Goal: Information Seeking & Learning: Find specific fact

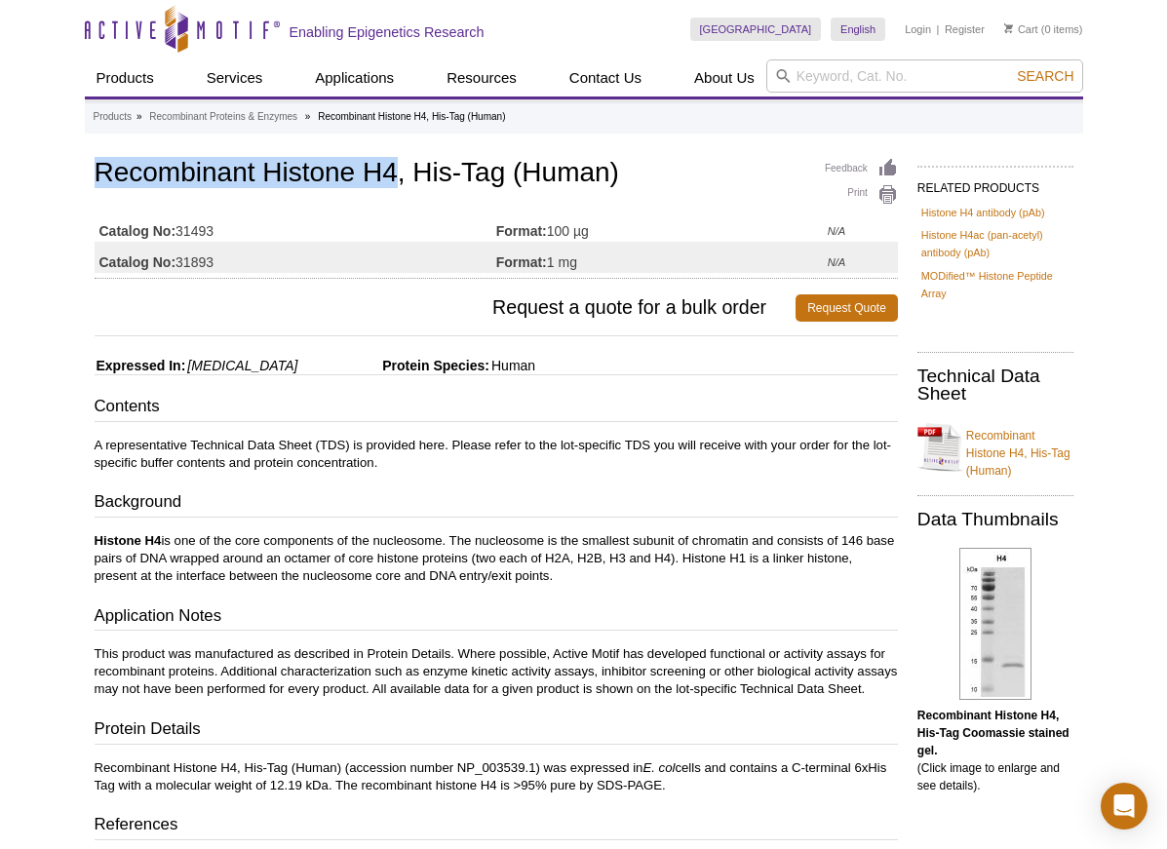
drag, startPoint x: 394, startPoint y: 176, endPoint x: 33, endPoint y: 177, distance: 360.6
click at [33, 177] on div "Active Motif Logo Enabling Epigenetics Research 0 Search Skip to content Active…" at bounding box center [583, 754] width 1167 height 1509
copy h1 "Recombinant Histone H4"
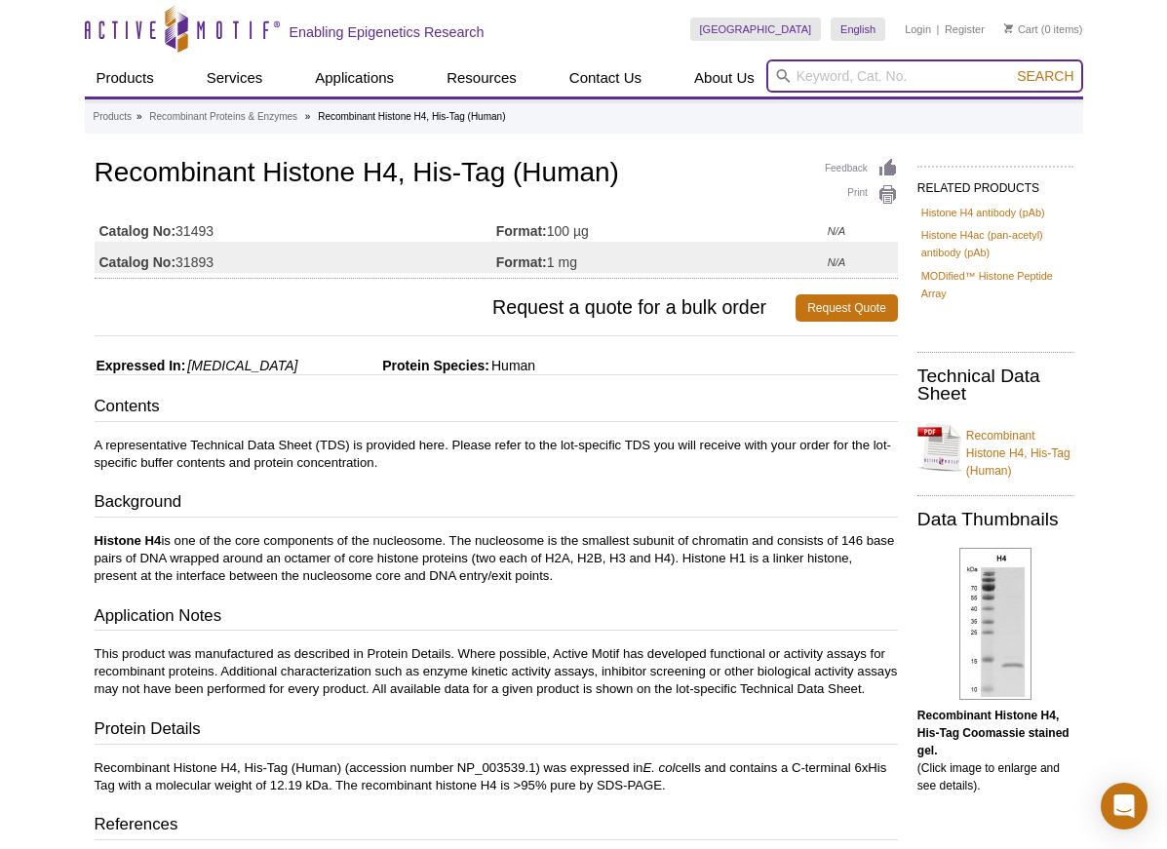
click at [844, 75] on input "search" at bounding box center [924, 75] width 317 height 33
paste input "Recombinant Histone H4"
type input "Recombinant Histone H4"
click at [1011, 67] on button "Search" at bounding box center [1045, 76] width 68 height 18
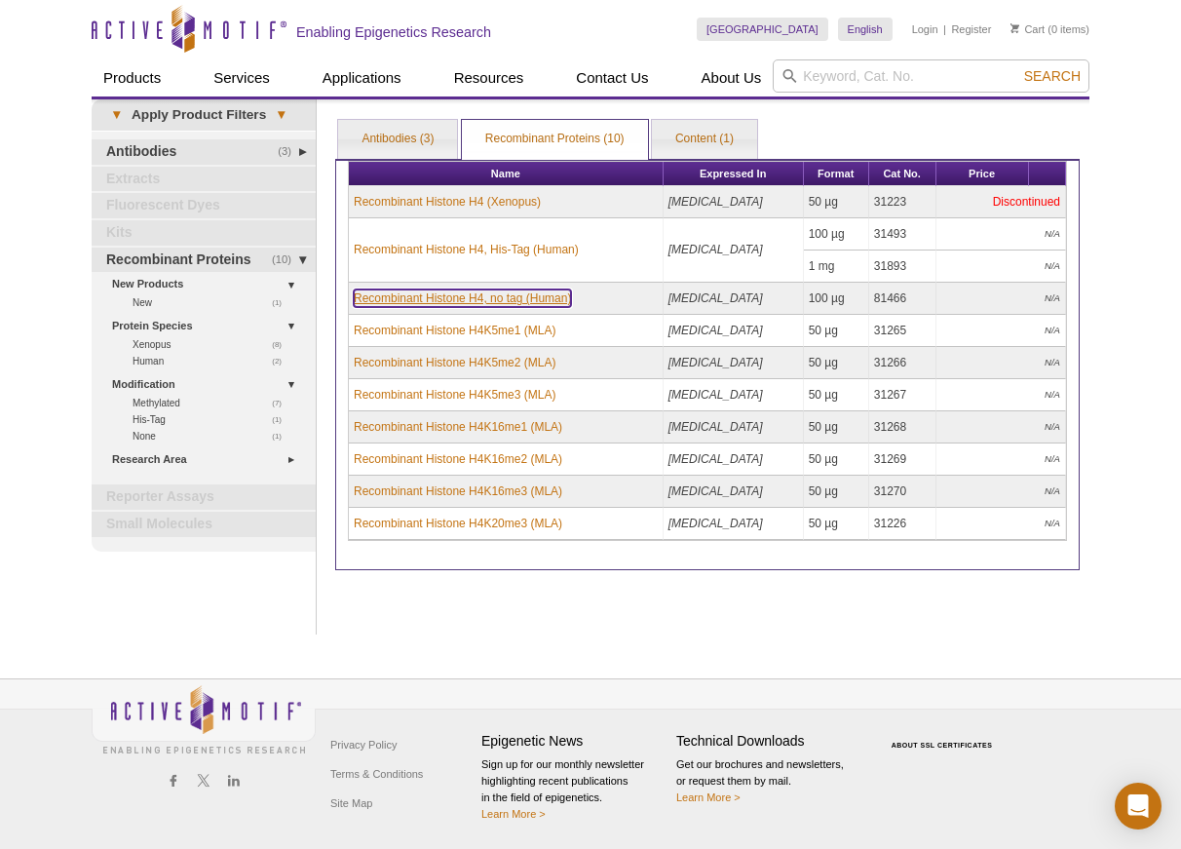
click at [459, 302] on link "Recombinant Histone H4, no tag (Human)" at bounding box center [462, 298] width 217 height 18
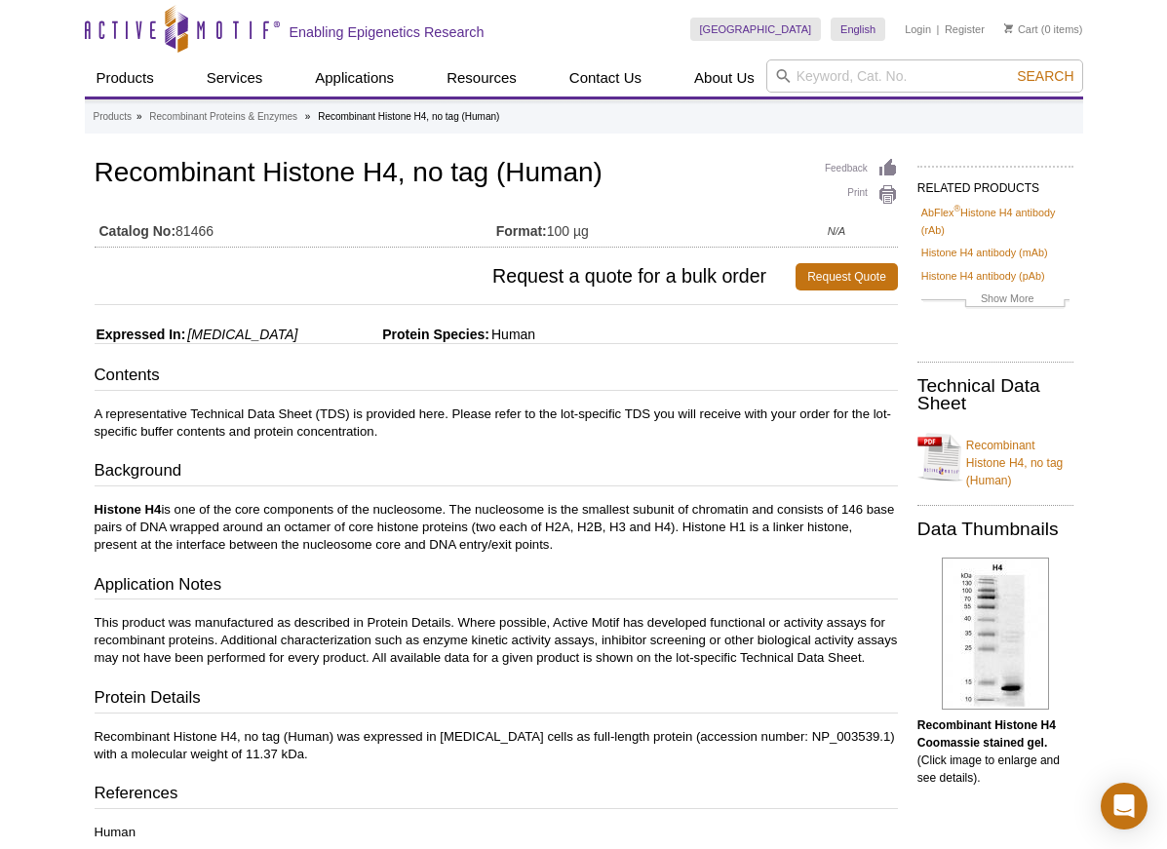
drag, startPoint x: 234, startPoint y: 229, endPoint x: 85, endPoint y: 234, distance: 149.2
copy div "Catalog No: 81466"
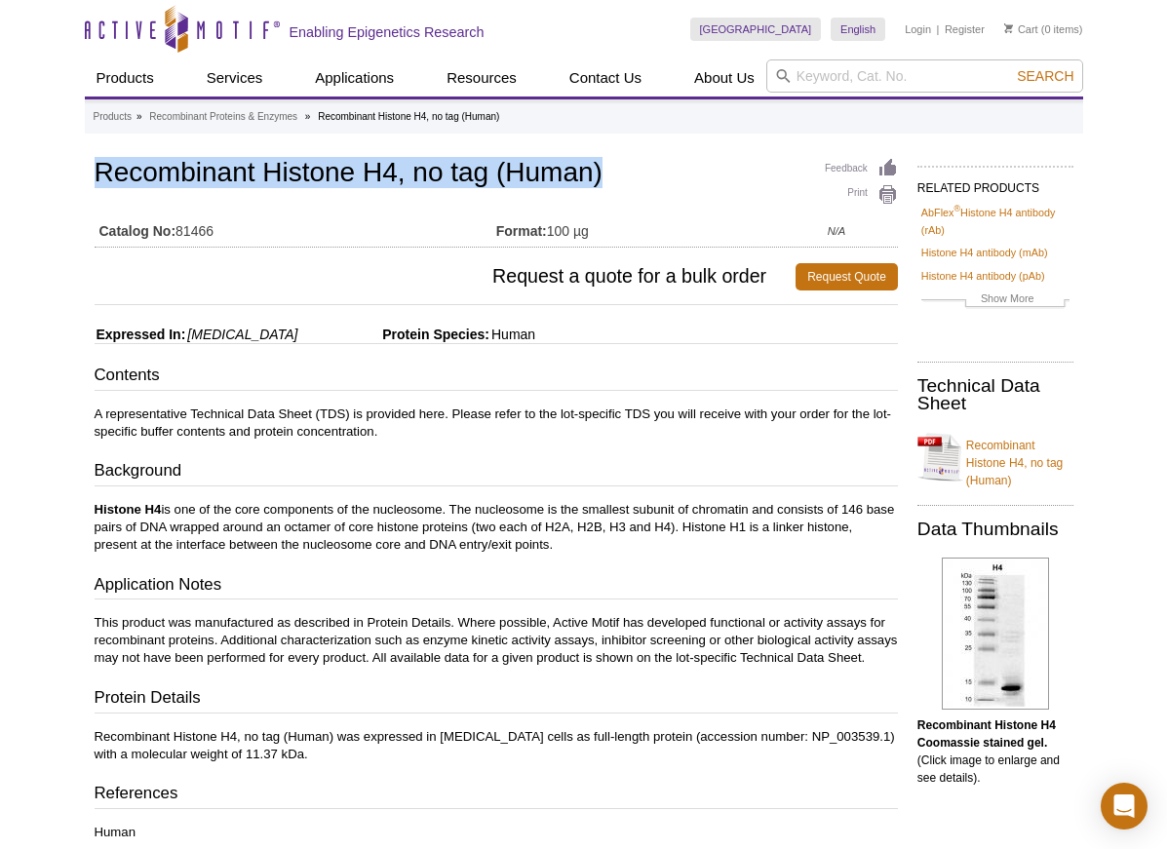
drag, startPoint x: 636, startPoint y: 162, endPoint x: 78, endPoint y: 171, distance: 558.5
copy h1 "Recombinant Histone H4, no tag (Human)"
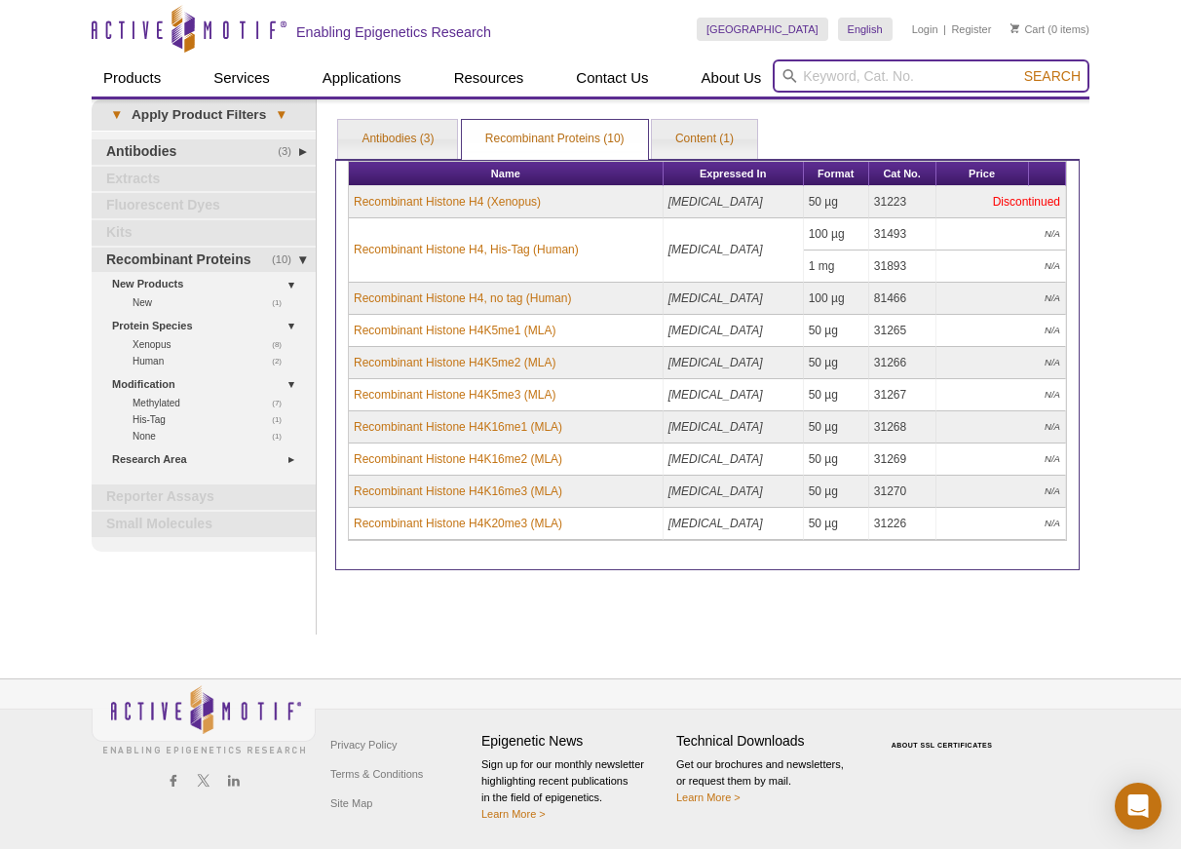
click at [886, 84] on input "search" at bounding box center [931, 75] width 317 height 33
type input "kinase buffer"
click at [1018, 67] on button "Search" at bounding box center [1052, 76] width 68 height 18
